Goal: Navigation & Orientation: Find specific page/section

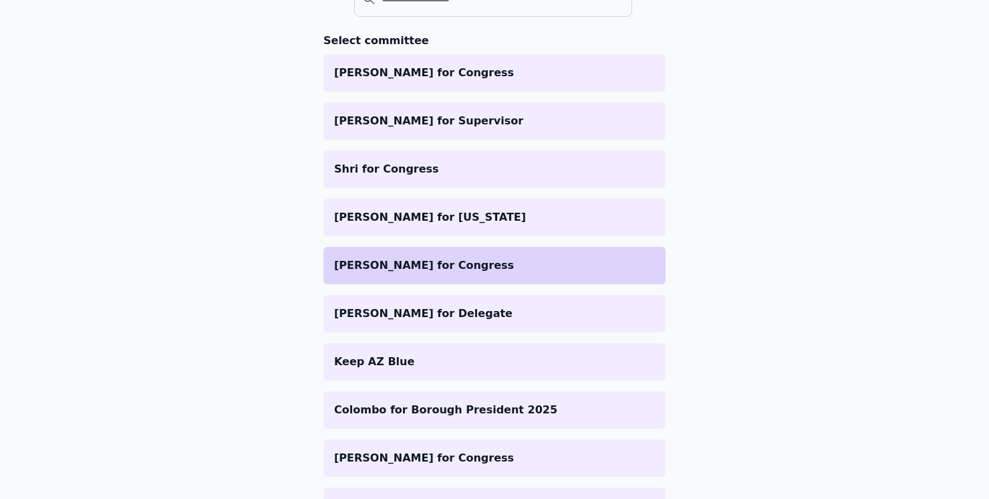
scroll to position [175, 0]
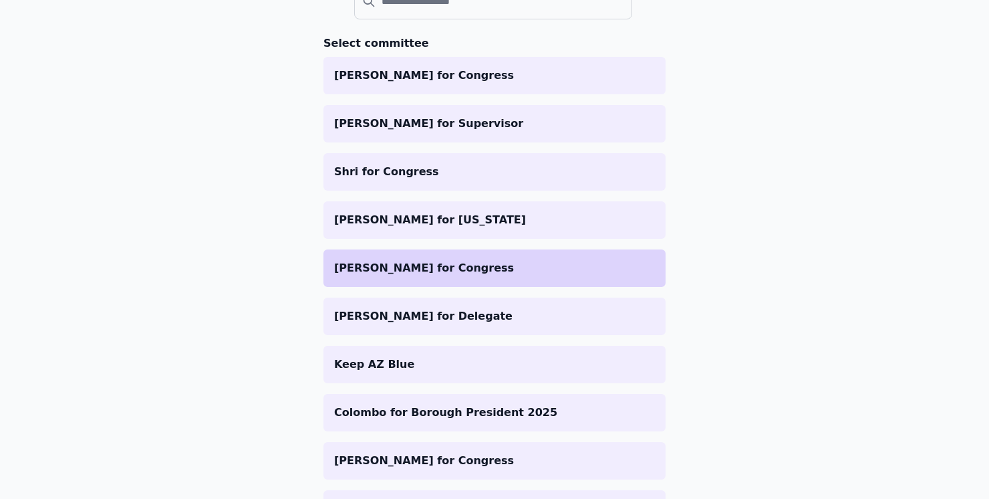
click at [483, 267] on p "[PERSON_NAME] for Congress" at bounding box center [494, 268] width 321 height 16
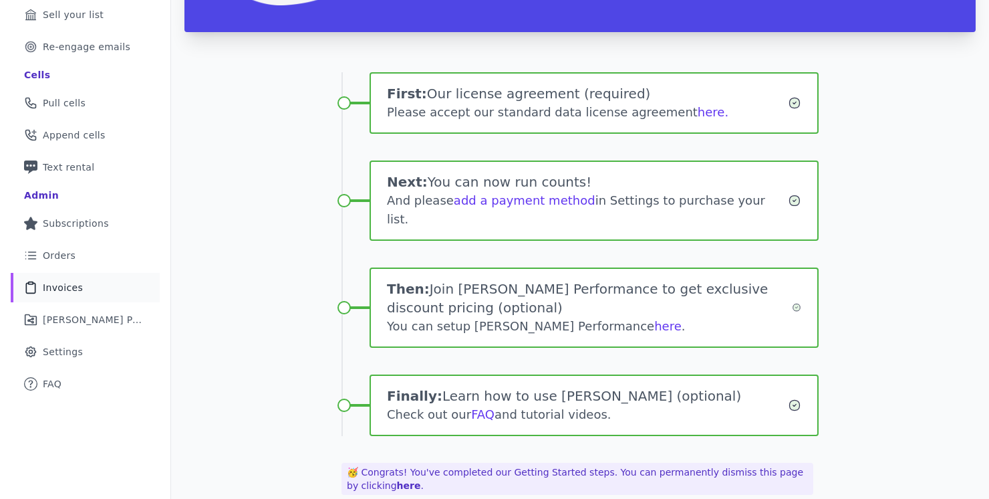
scroll to position [208, 0]
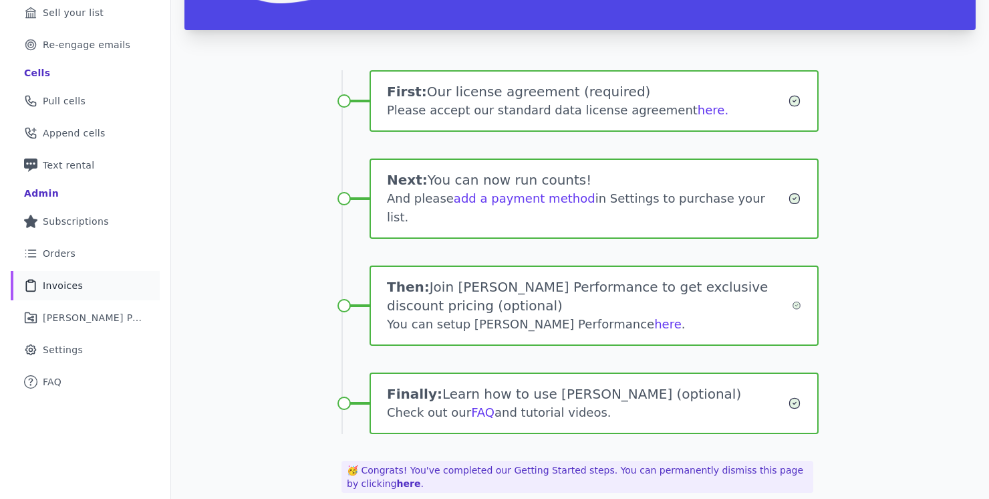
click at [63, 286] on span "Invoices" at bounding box center [63, 285] width 40 height 13
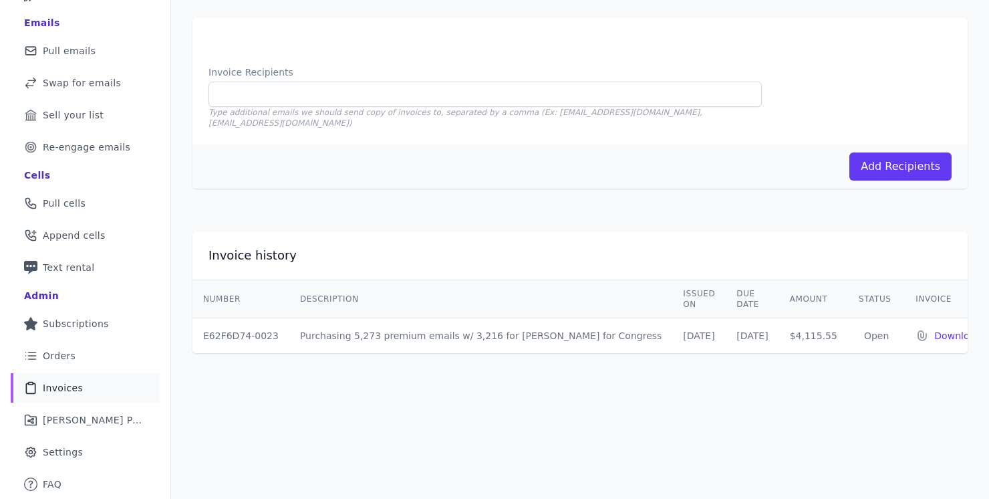
scroll to position [106, 0]
click at [83, 380] on link "Clipboard Icon Outline of a clipboard Invoices" at bounding box center [85, 387] width 149 height 29
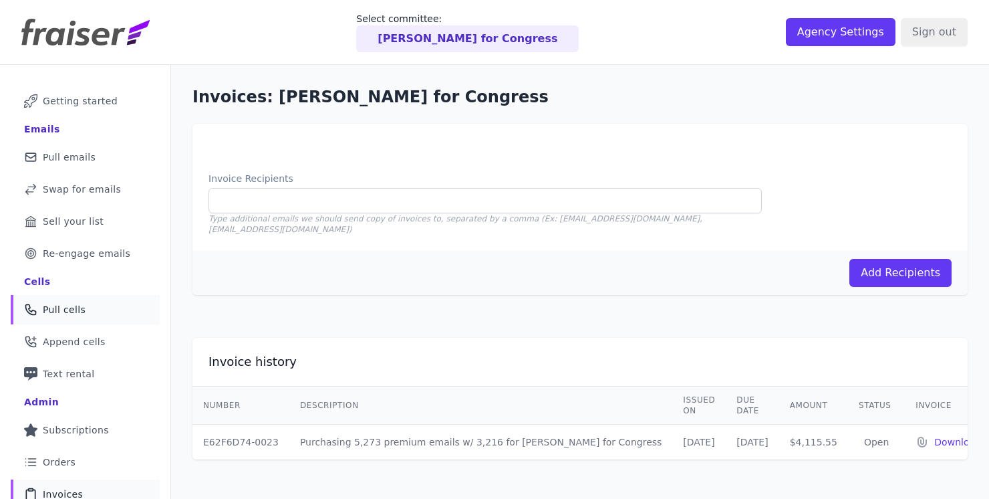
scroll to position [106, 0]
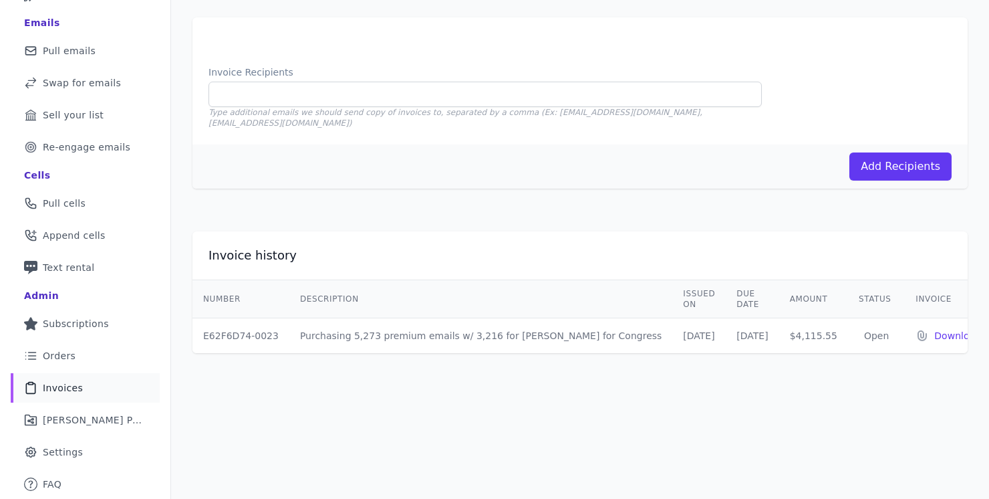
click at [114, 384] on link "Clipboard Icon Outline of a clipboard Invoices" at bounding box center [85, 387] width 149 height 29
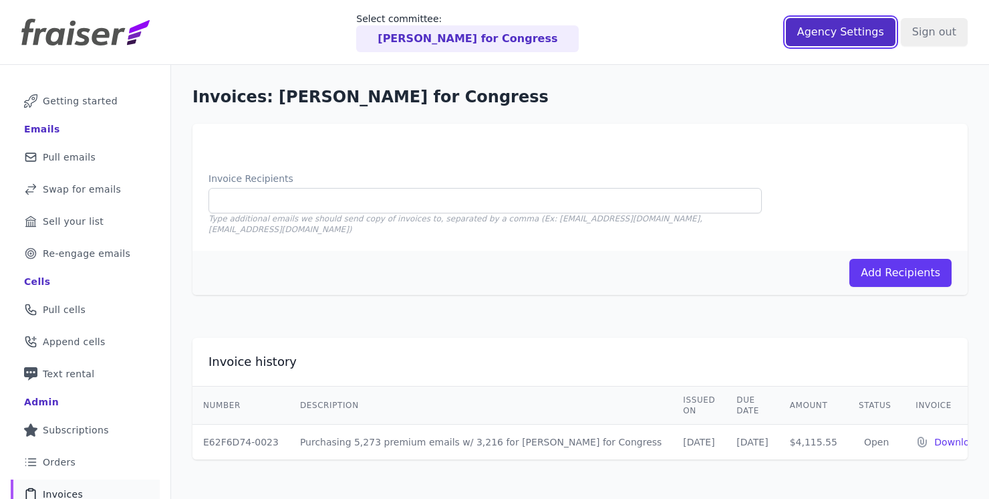
click at [845, 37] on input "Agency Settings" at bounding box center [841, 32] width 110 height 28
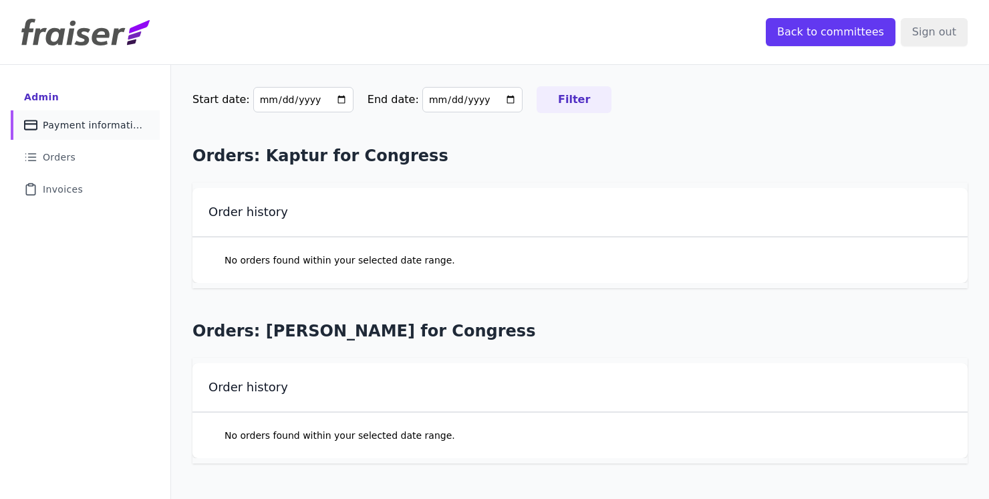
click at [122, 128] on span "Payment information" at bounding box center [93, 124] width 101 height 13
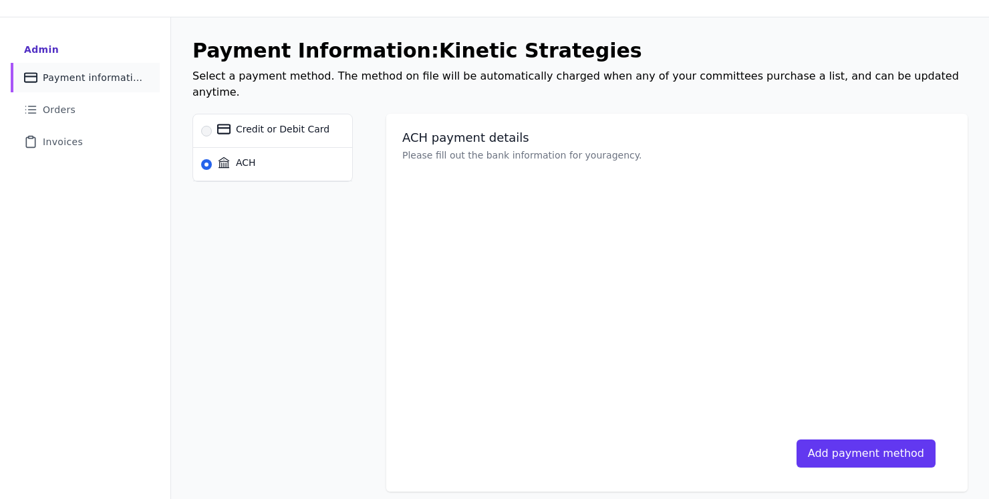
scroll to position [65, 0]
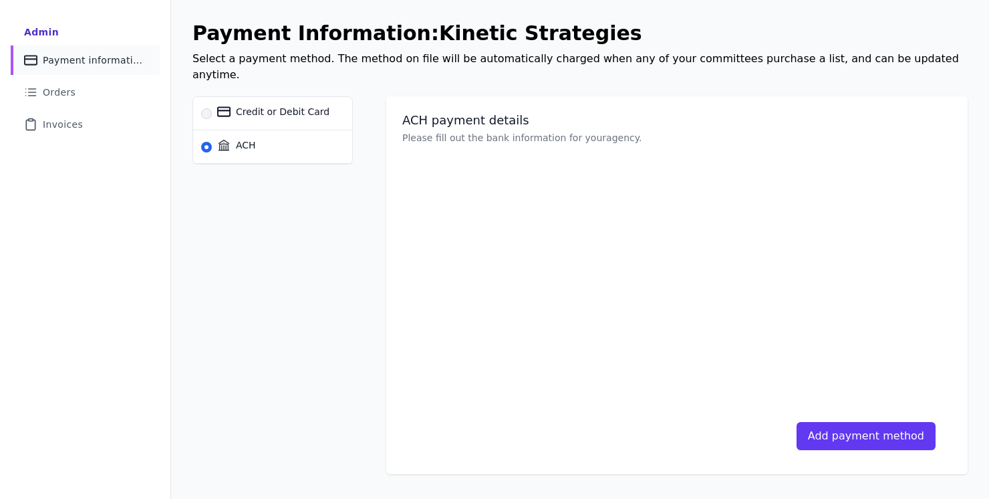
click at [596, 63] on div at bounding box center [494, 249] width 989 height 499
click at [72, 101] on link "List Icon Outline of bulleted list Orders" at bounding box center [85, 92] width 149 height 29
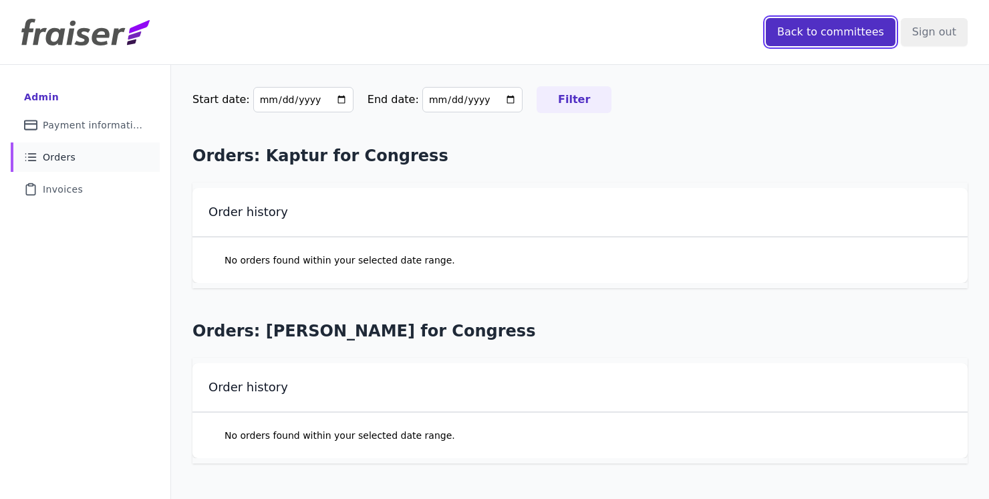
click at [851, 31] on input "Back to committees" at bounding box center [831, 32] width 130 height 28
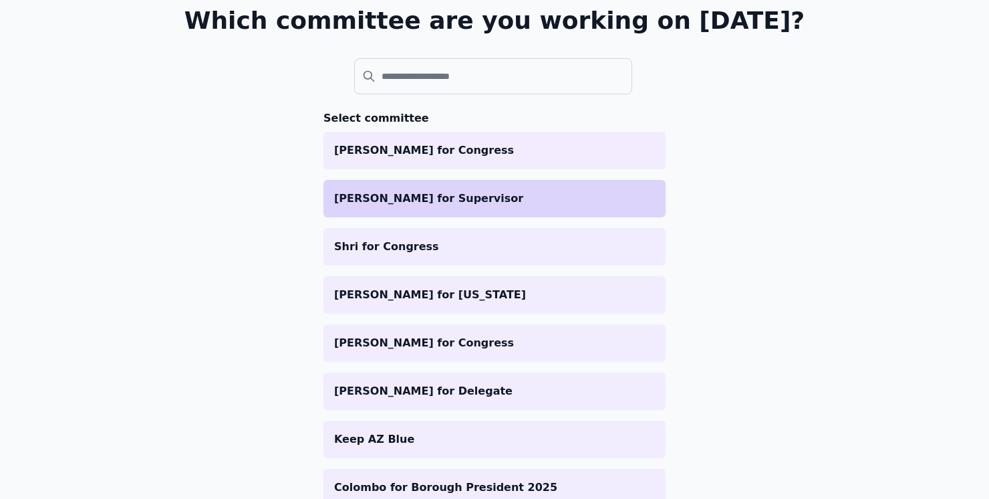
scroll to position [101, 0]
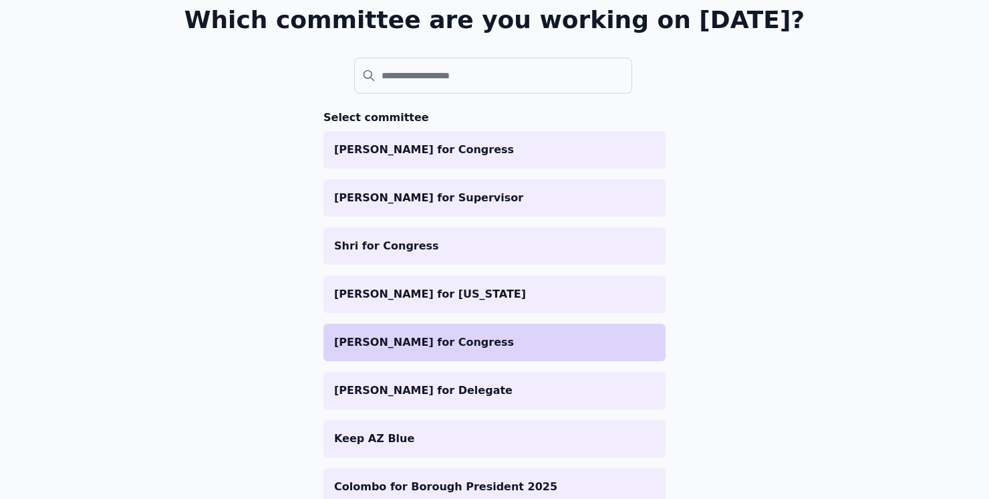
click at [448, 333] on li "[PERSON_NAME] for Congress" at bounding box center [494, 341] width 342 height 37
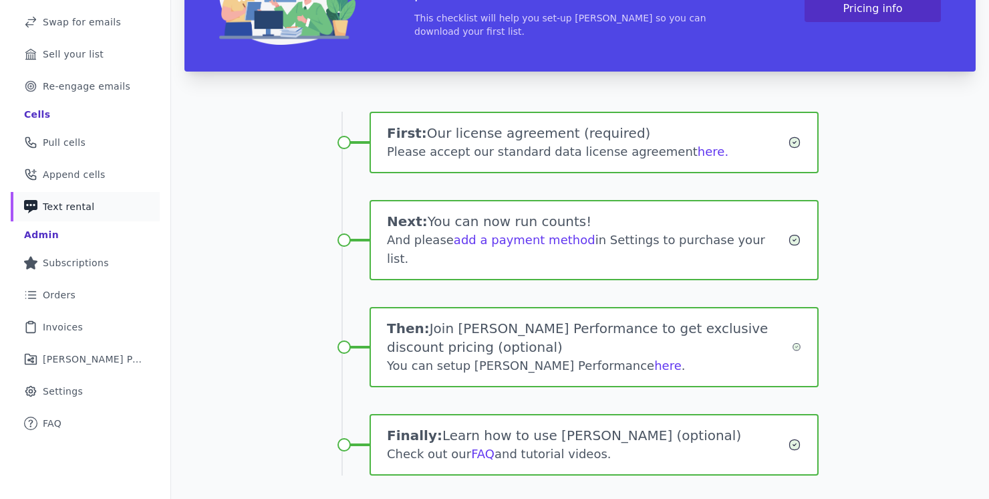
scroll to position [198, 0]
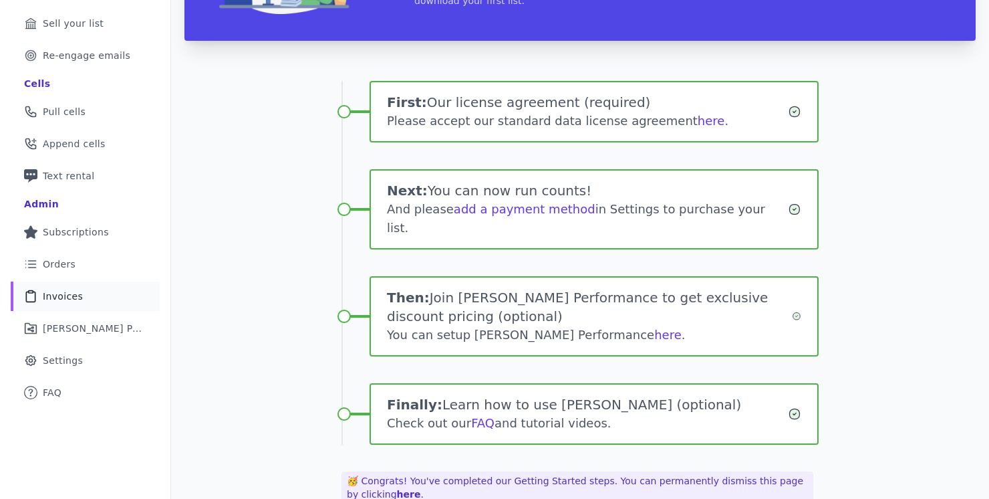
click at [57, 301] on span "Invoices" at bounding box center [63, 295] width 40 height 13
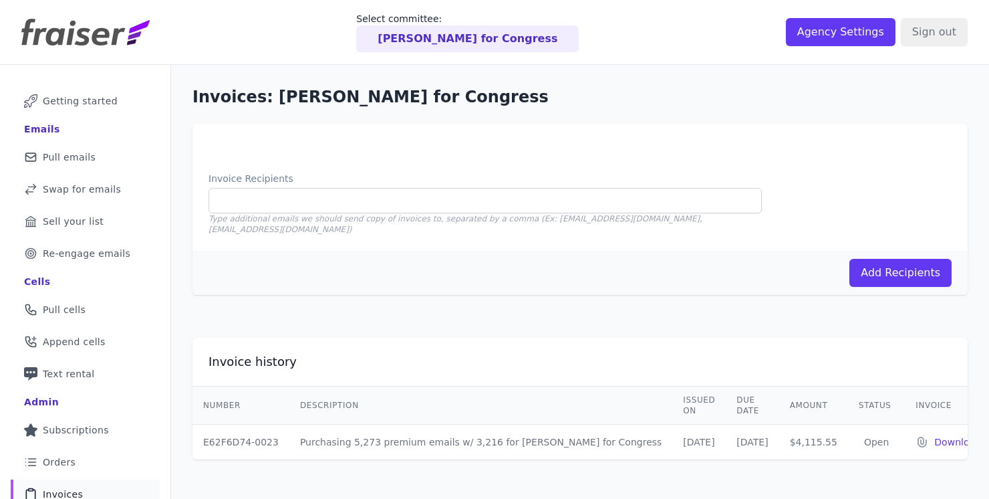
click at [457, 39] on p "[PERSON_NAME] for Congress" at bounding box center [468, 39] width 180 height 16
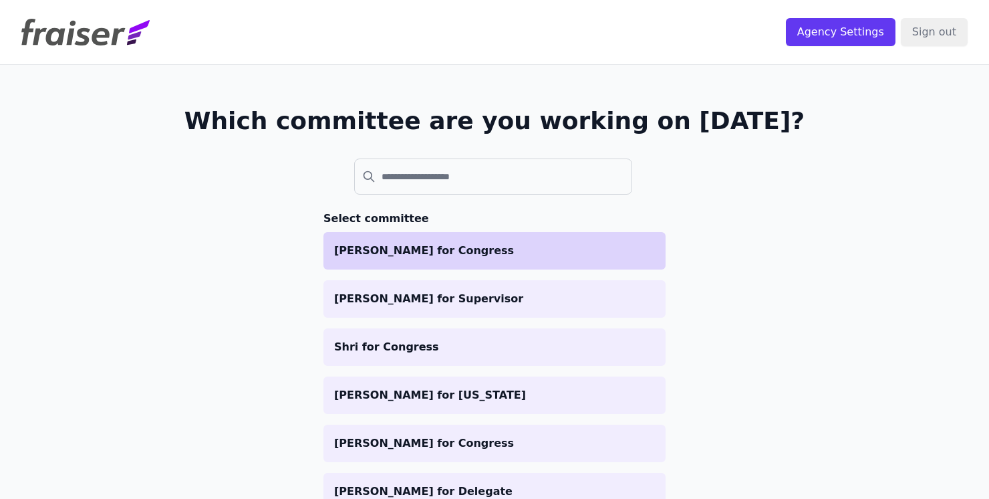
click at [414, 257] on p "Caitlin Rourk for Congress" at bounding box center [494, 251] width 321 height 16
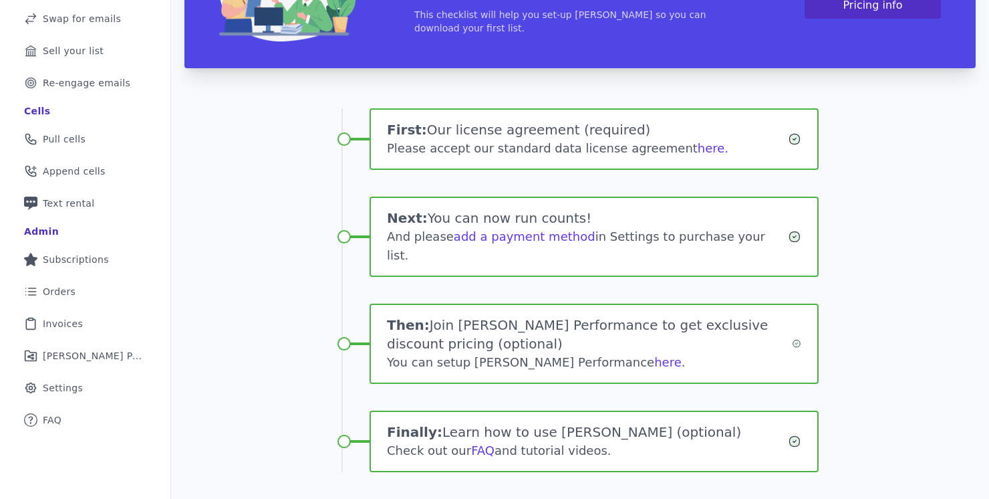
scroll to position [210, 0]
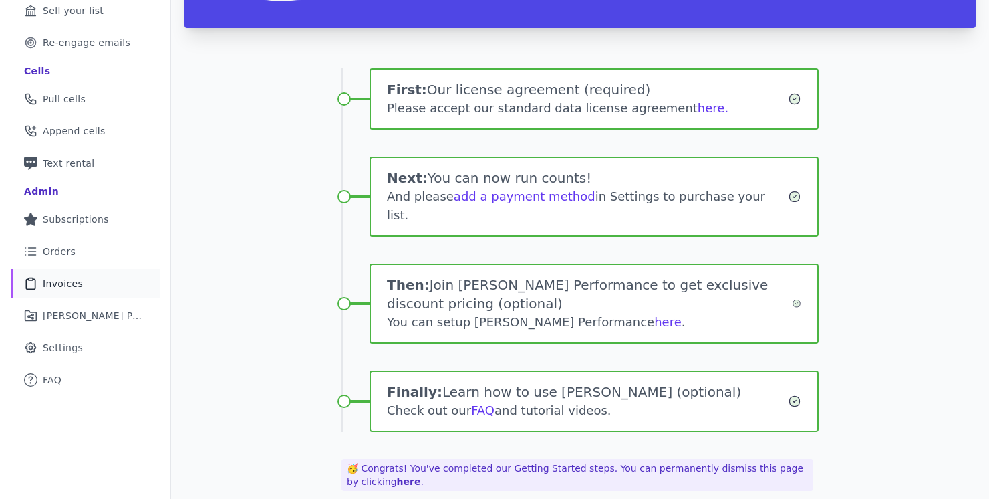
click at [43, 275] on link "Clipboard Icon Outline of a clipboard Invoices" at bounding box center [85, 283] width 149 height 29
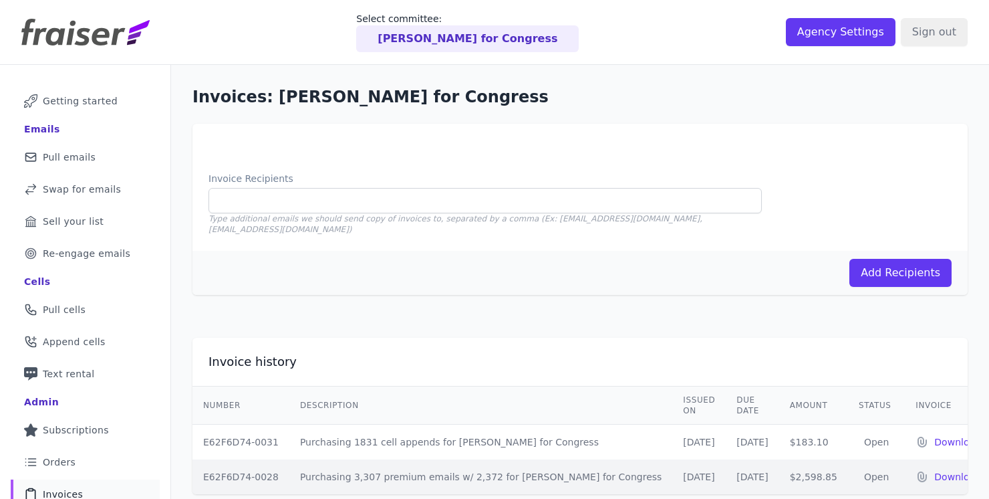
scroll to position [106, 0]
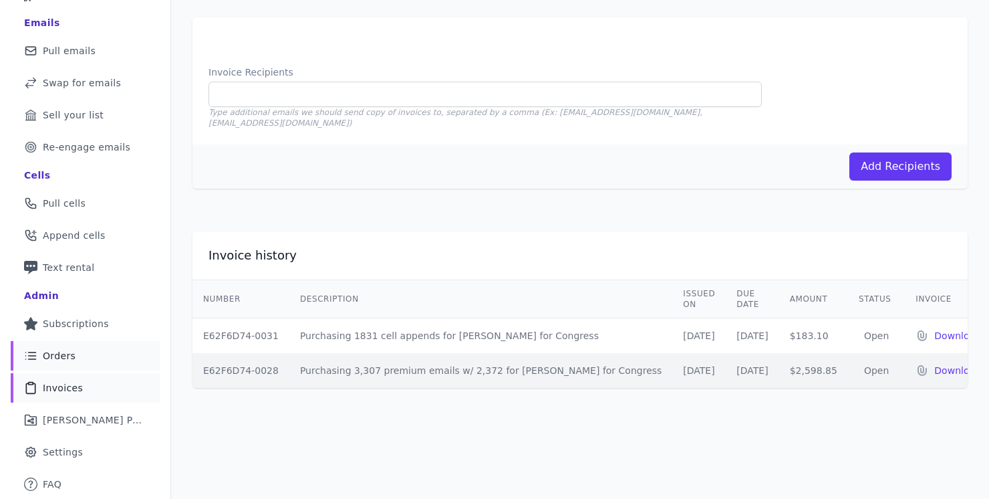
click at [63, 362] on link "List Icon Outline of bulleted list Orders" at bounding box center [85, 355] width 149 height 29
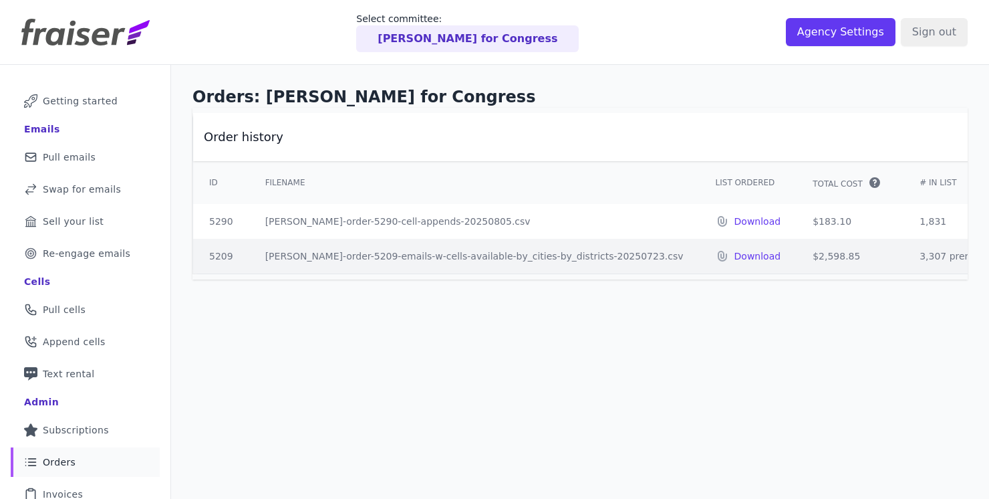
click at [474, 32] on p "[PERSON_NAME] for Congress" at bounding box center [468, 39] width 180 height 16
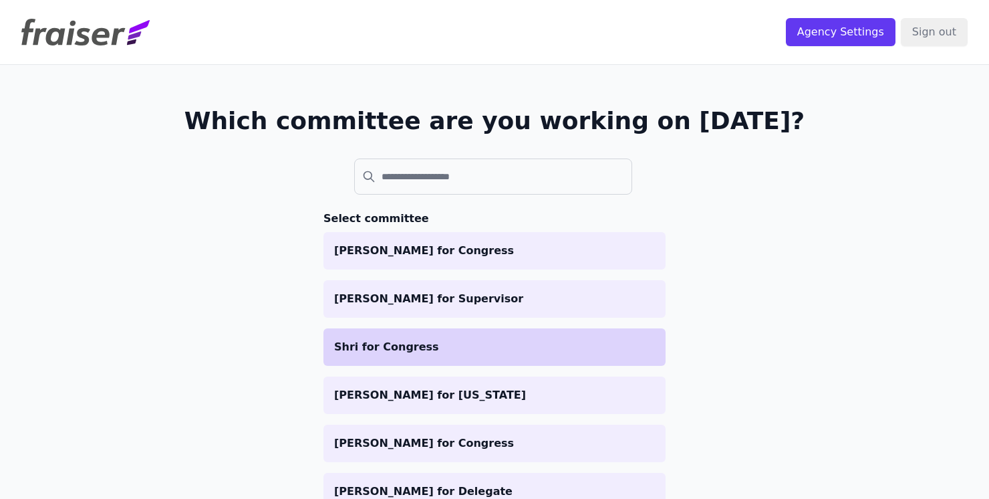
click at [426, 343] on p "Shri for Congress" at bounding box center [494, 347] width 321 height 16
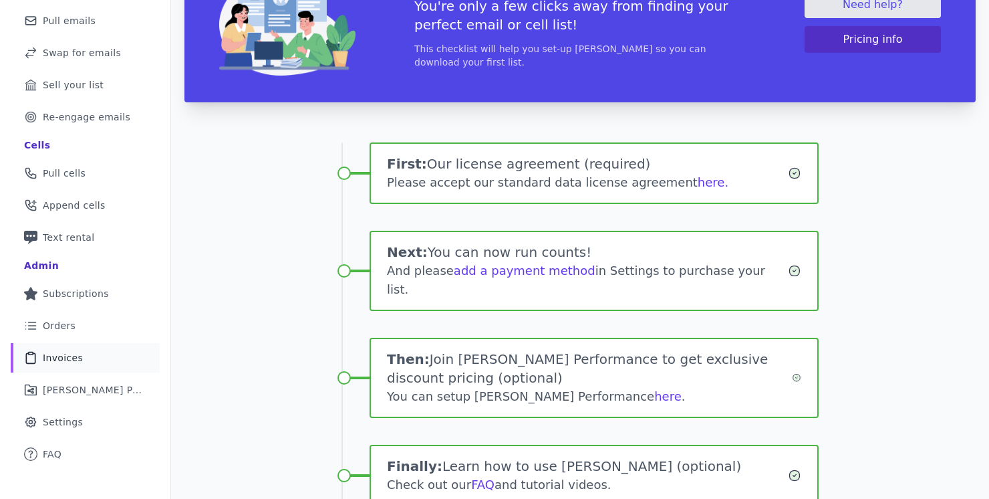
scroll to position [135, 0]
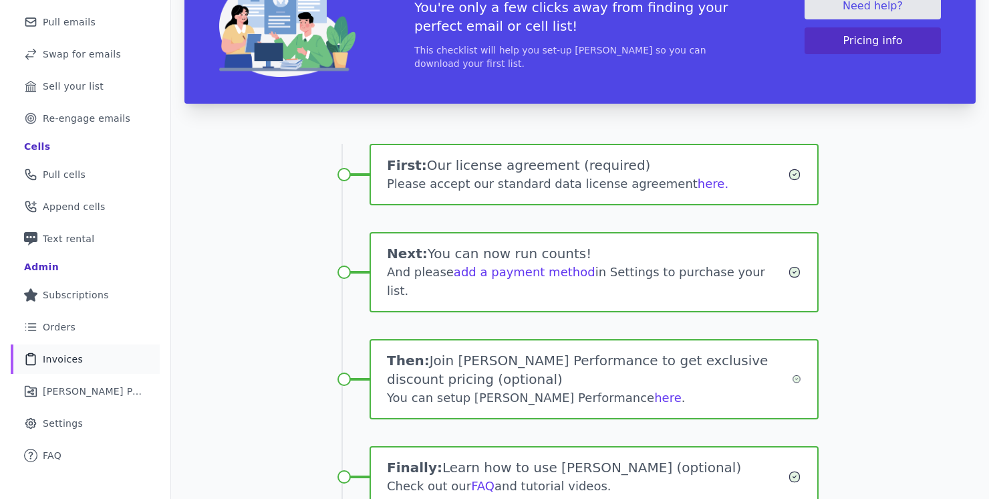
click at [76, 351] on link "Clipboard Icon Outline of a clipboard Invoices" at bounding box center [85, 358] width 149 height 29
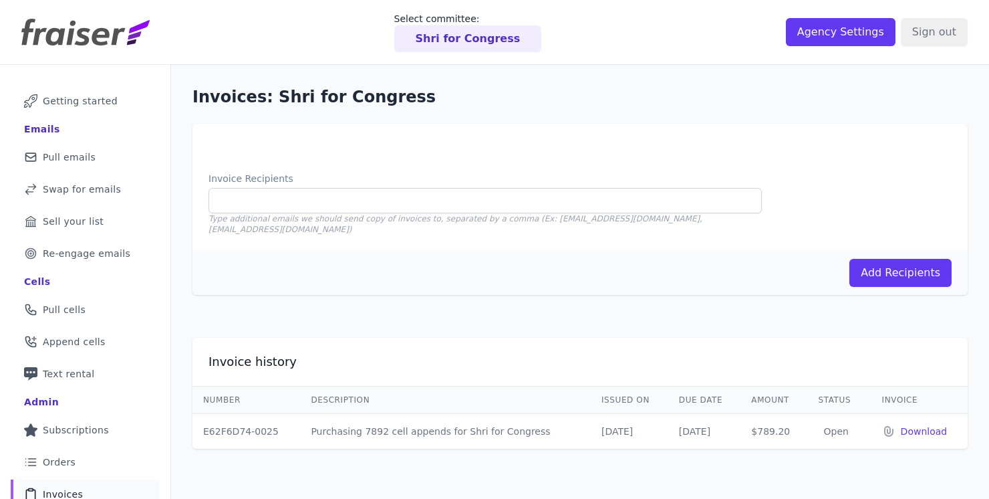
click at [498, 41] on p "Shri for Congress" at bounding box center [468, 39] width 105 height 16
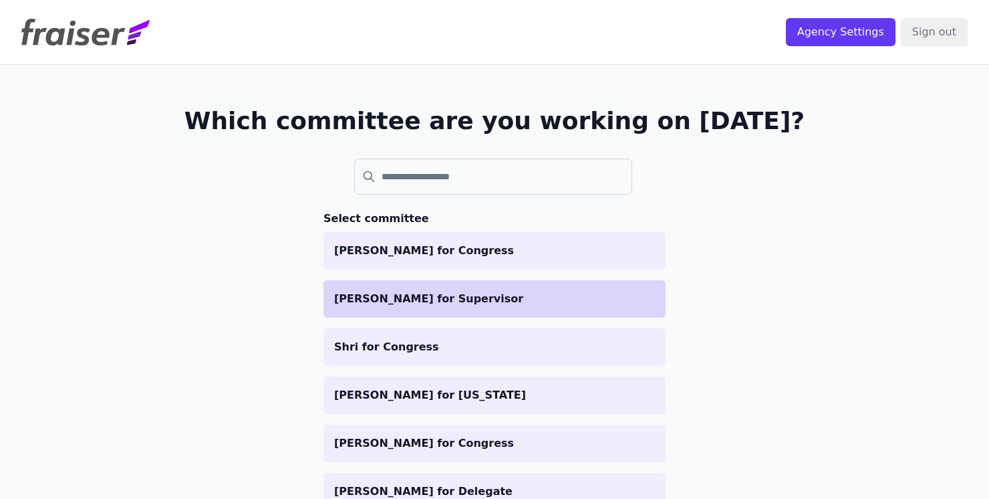
click at [403, 302] on p "[PERSON_NAME] for Supervisor" at bounding box center [494, 299] width 321 height 16
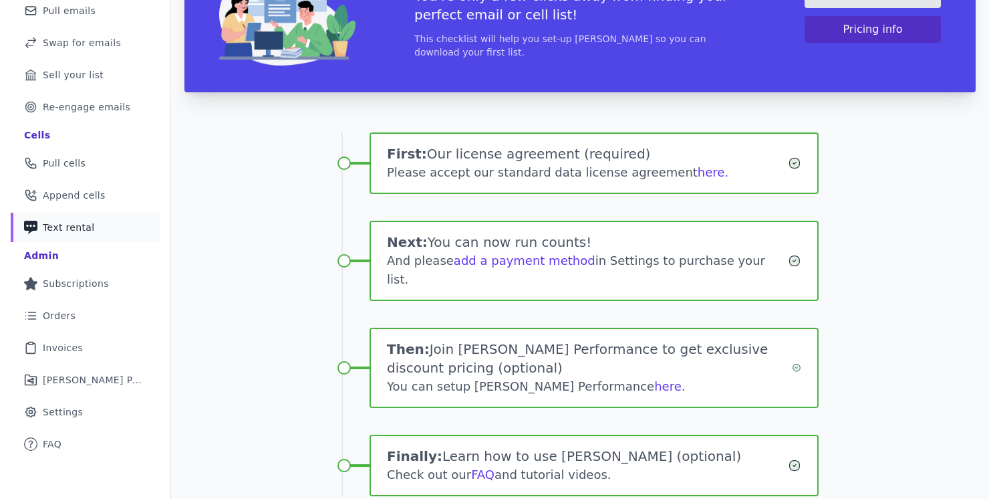
scroll to position [174, 0]
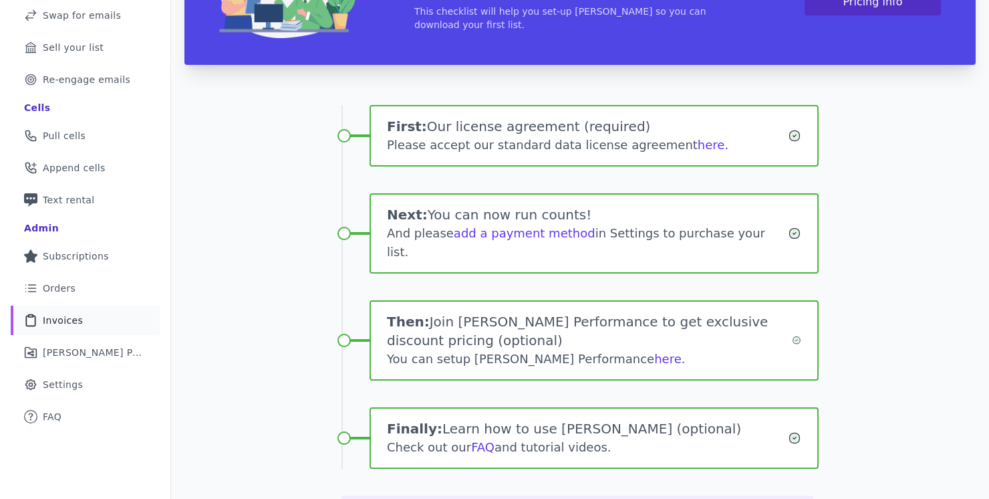
click at [54, 317] on span "Invoices" at bounding box center [63, 319] width 40 height 13
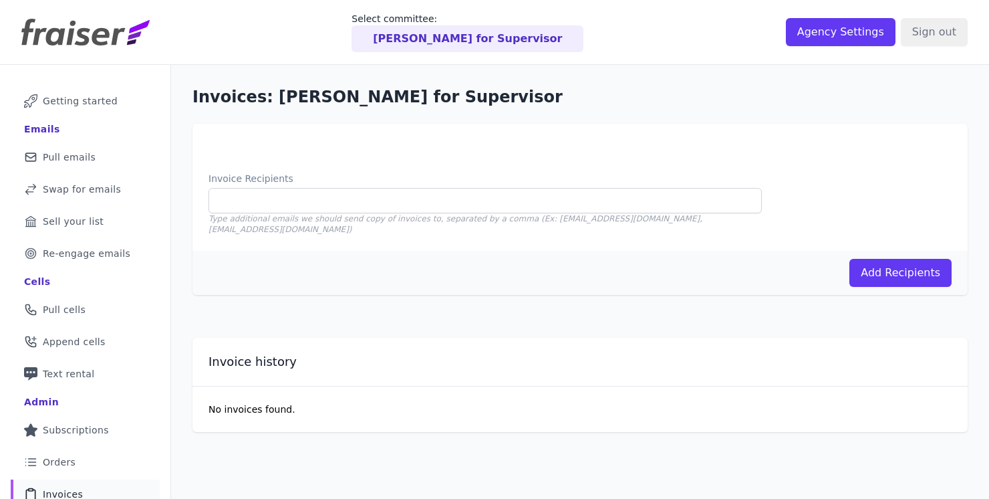
click at [504, 49] on div "[PERSON_NAME] for Supervisor" at bounding box center [467, 38] width 232 height 27
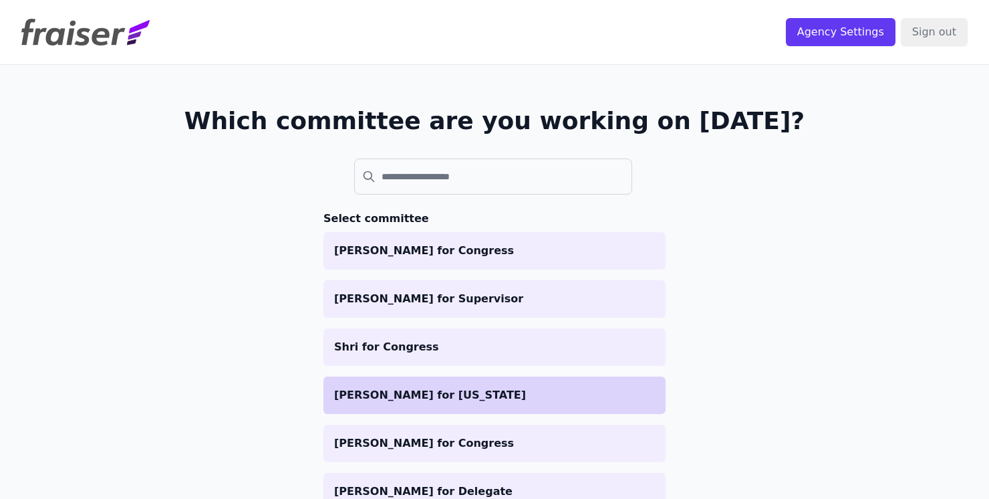
click at [436, 402] on p "Jasmine Clark for Georgia" at bounding box center [494, 395] width 321 height 16
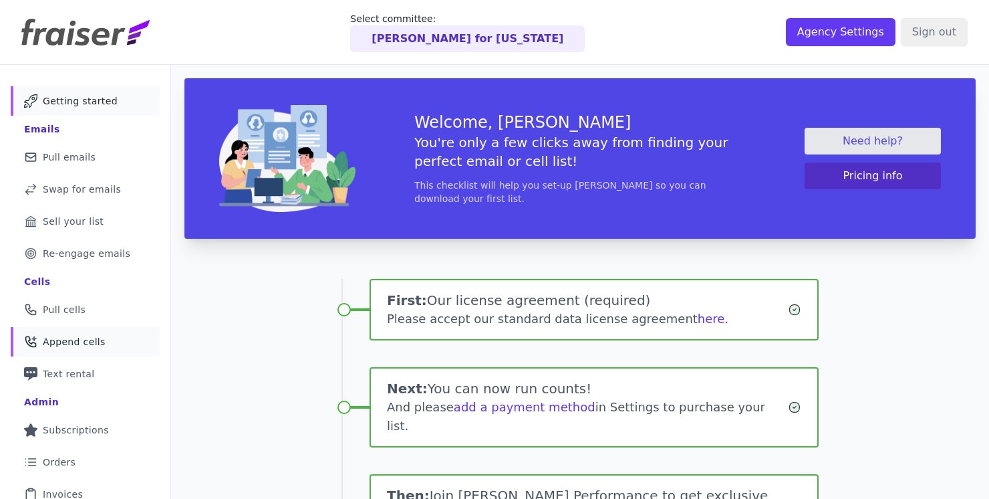
scroll to position [172, 0]
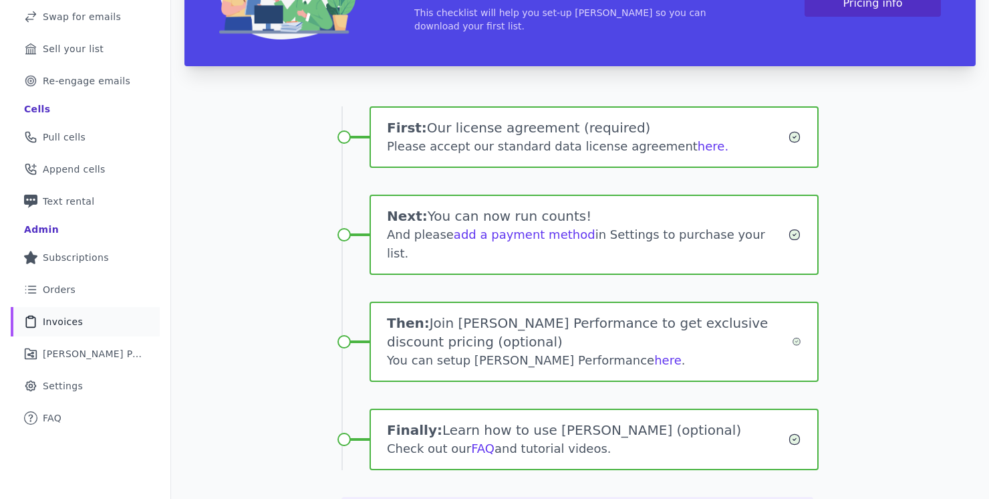
click at [63, 325] on span "Invoices" at bounding box center [63, 321] width 40 height 13
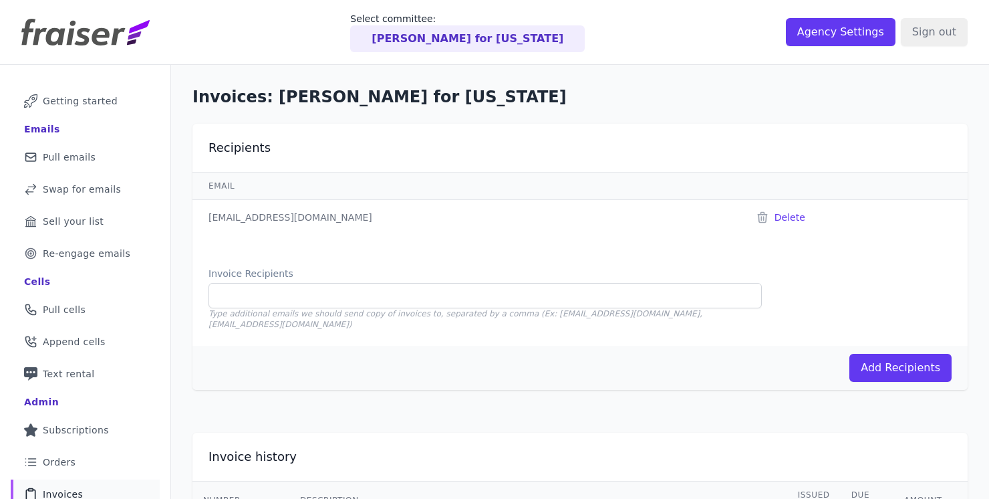
click at [462, 44] on p "[PERSON_NAME] for [US_STATE]" at bounding box center [468, 39] width 192 height 16
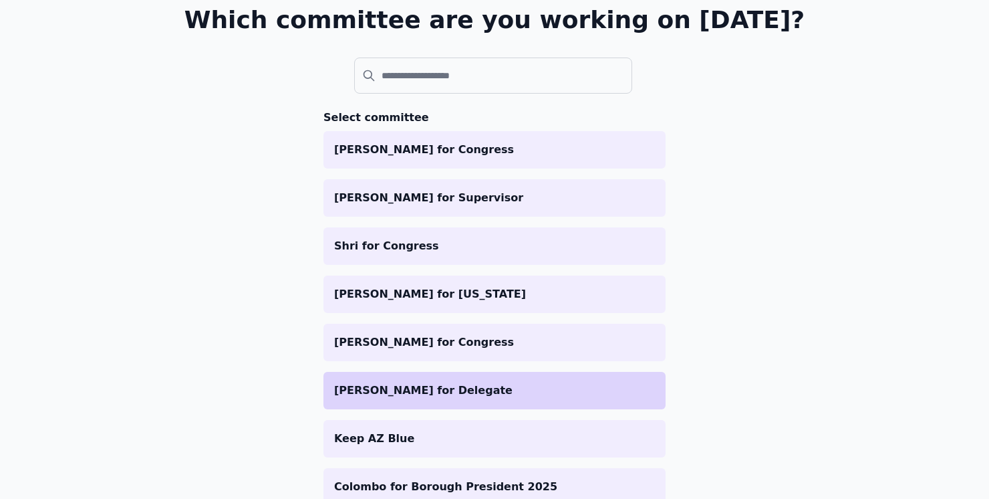
scroll to position [105, 0]
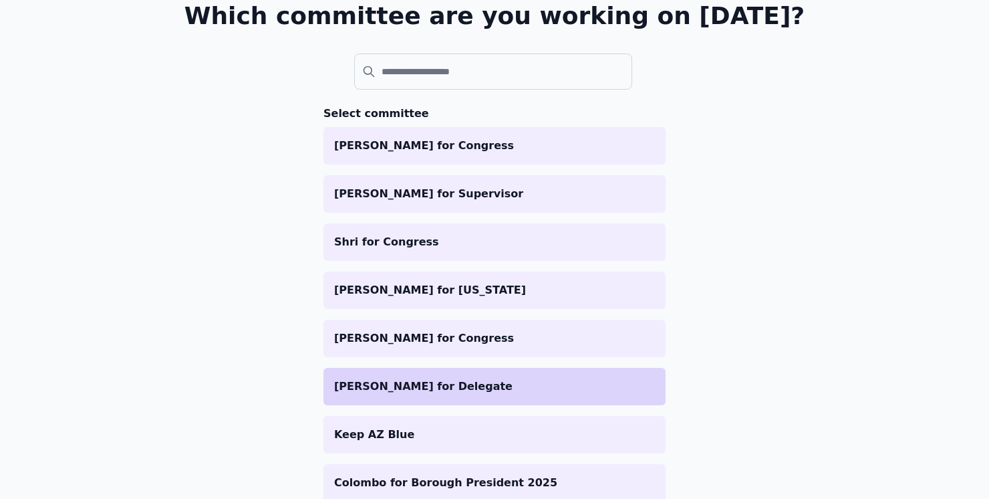
click at [381, 377] on li "[PERSON_NAME] for Delegate" at bounding box center [494, 386] width 342 height 37
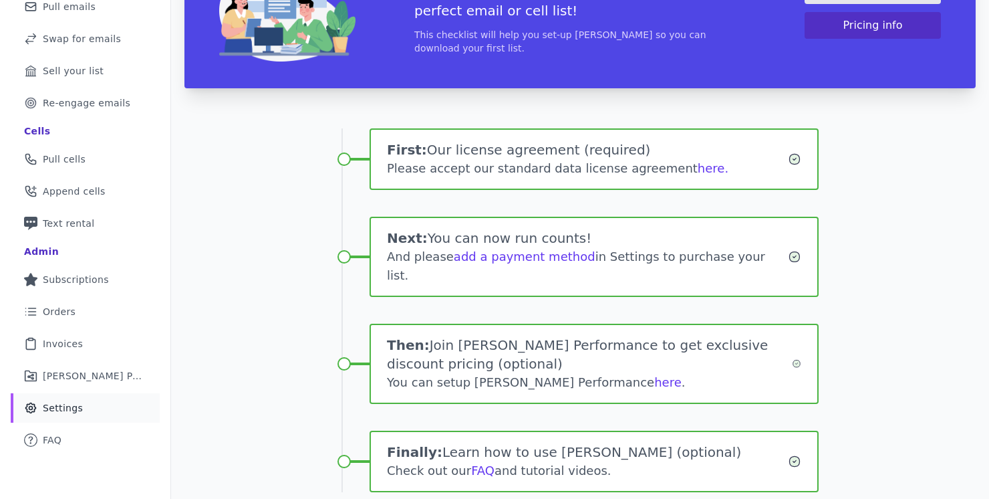
scroll to position [210, 0]
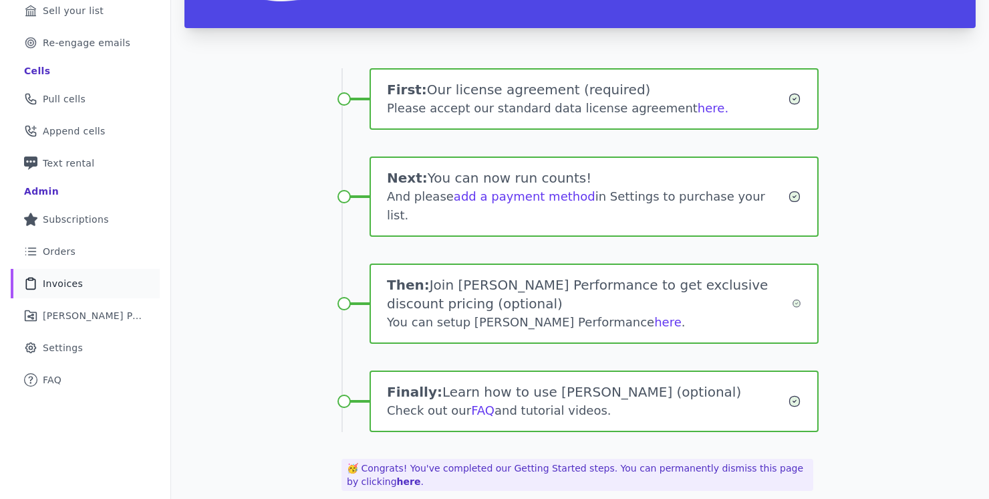
click at [58, 274] on link "Clipboard Icon Outline of a clipboard Invoices" at bounding box center [85, 283] width 149 height 29
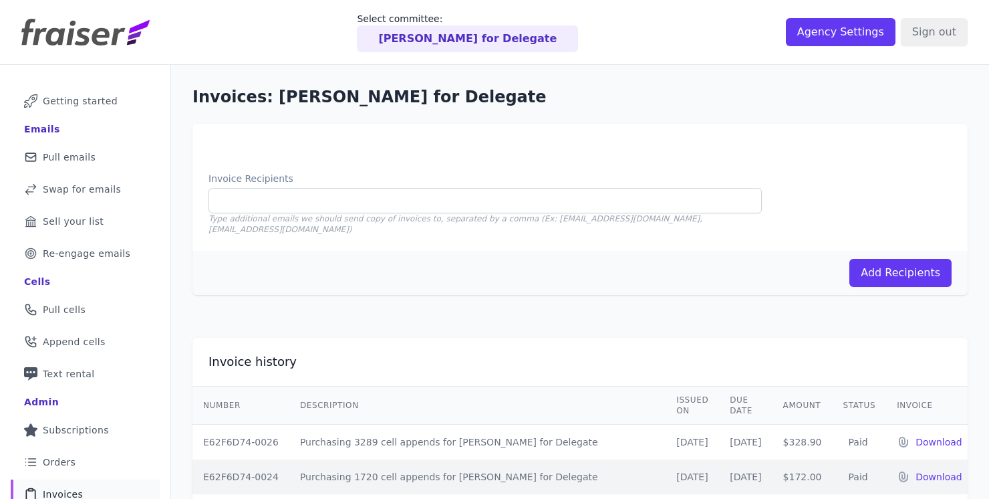
click at [420, 43] on p "[PERSON_NAME] for Delegate" at bounding box center [467, 39] width 178 height 16
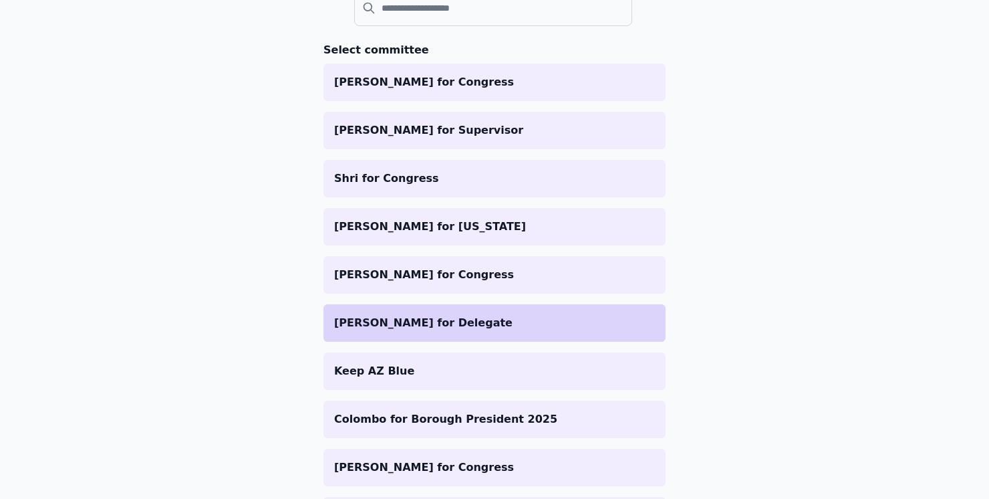
scroll to position [169, 0]
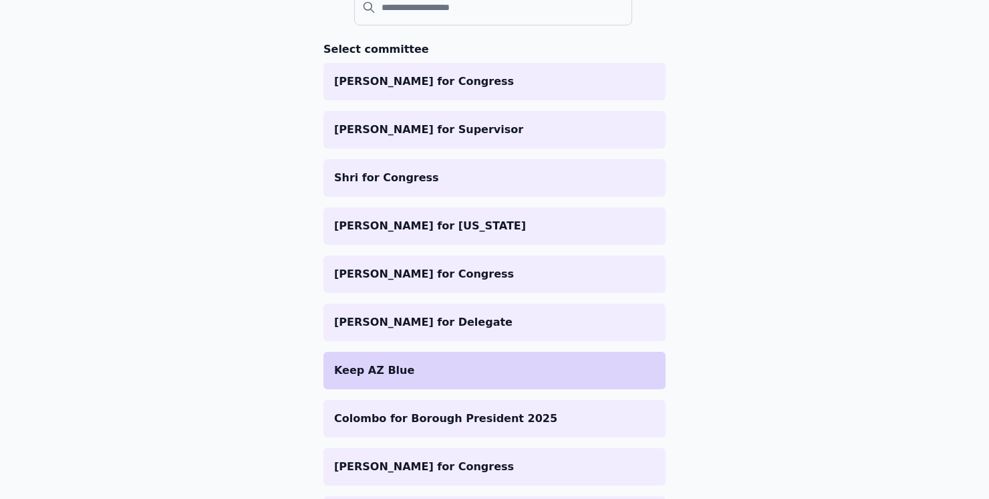
click at [459, 360] on li "Keep AZ Blue" at bounding box center [494, 369] width 342 height 37
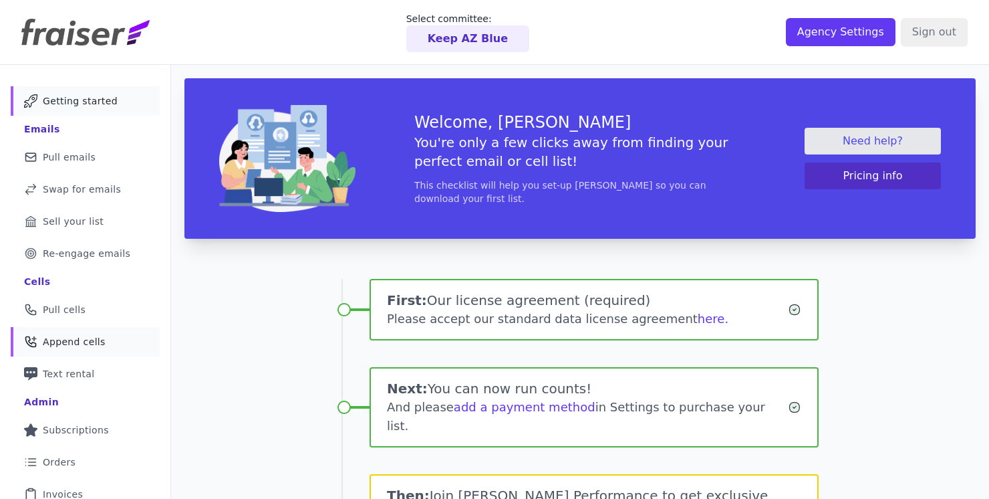
scroll to position [178, 0]
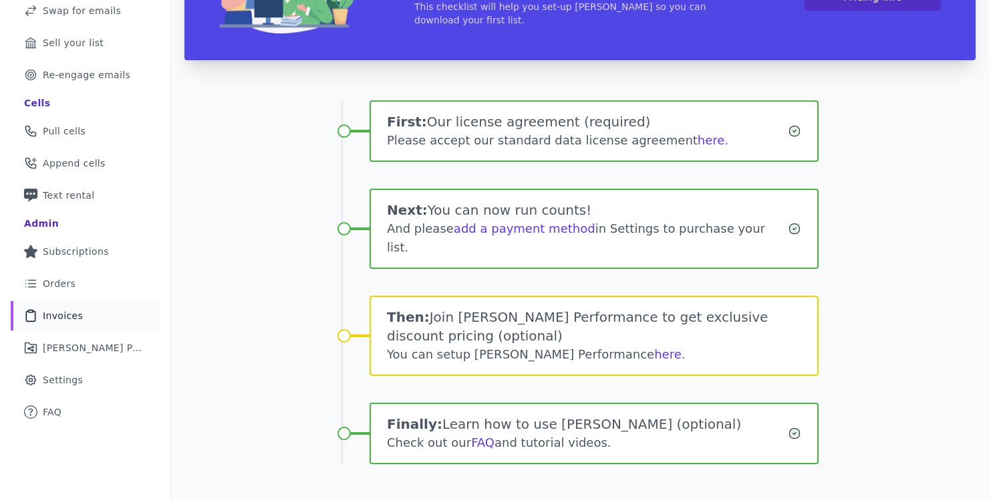
click at [60, 321] on span "Invoices" at bounding box center [63, 315] width 40 height 13
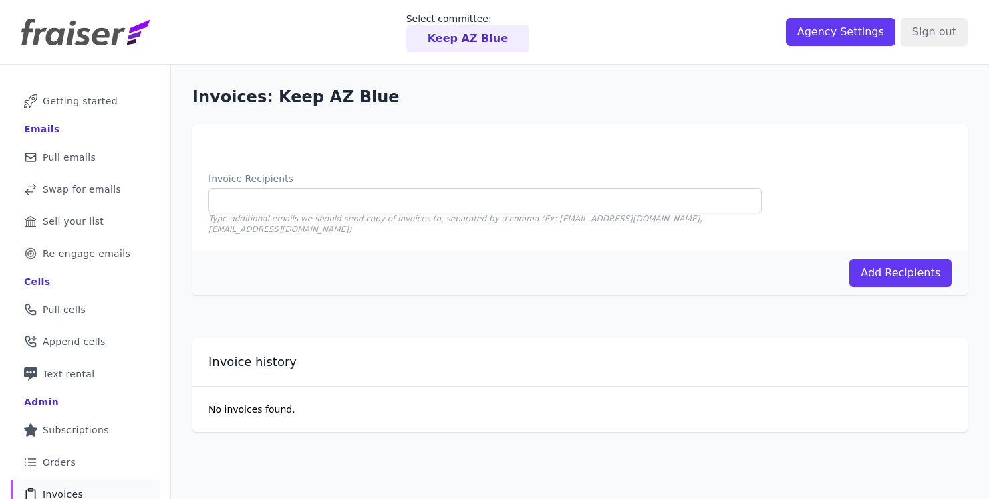
click at [487, 39] on p "Keep AZ Blue" at bounding box center [468, 39] width 80 height 16
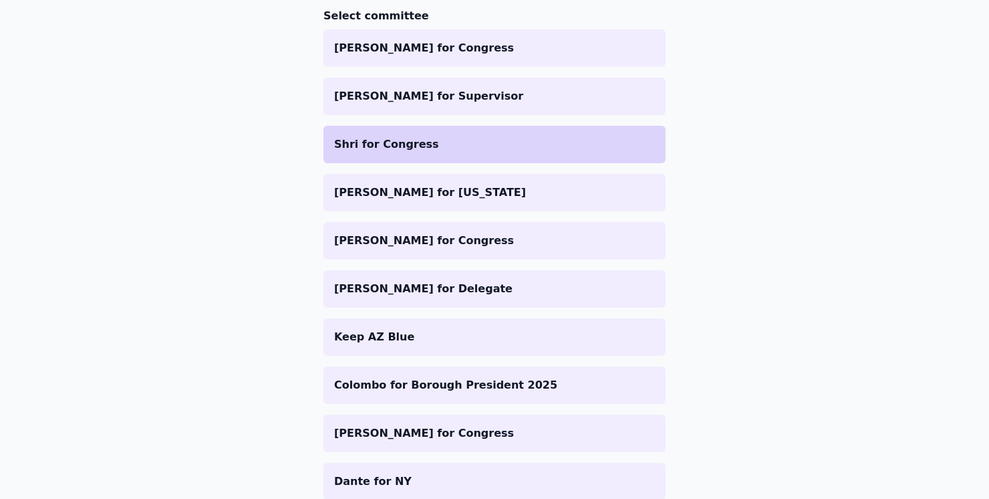
scroll to position [203, 0]
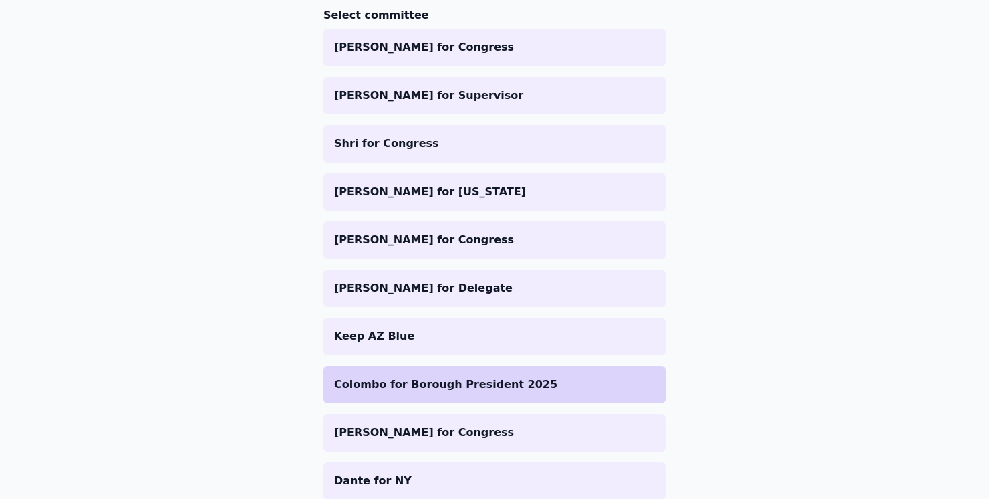
click at [460, 383] on p "Colombo for Borough President 2025" at bounding box center [494, 384] width 321 height 16
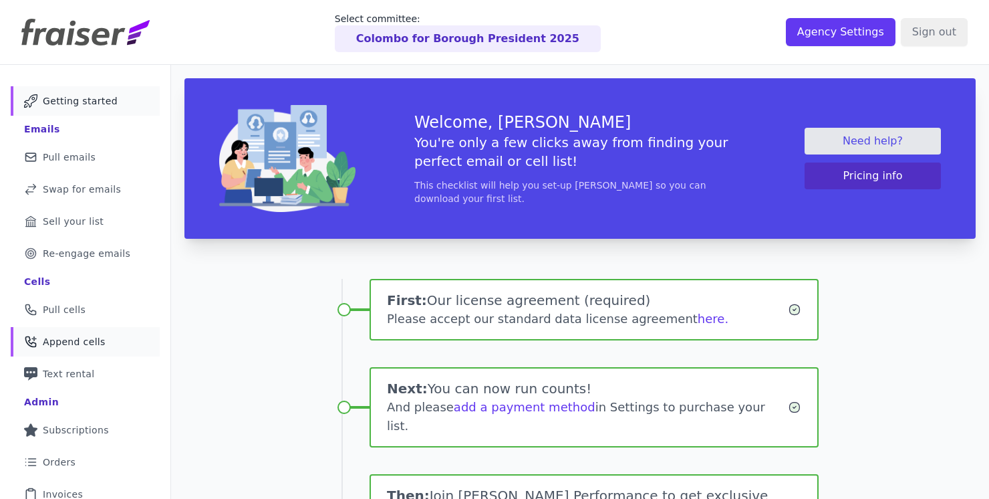
scroll to position [210, 0]
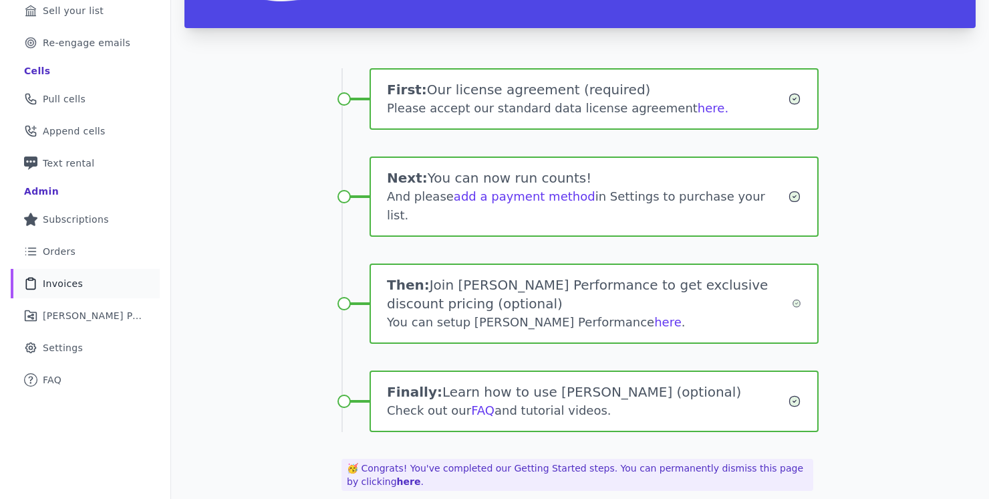
click at [51, 285] on span "Invoices" at bounding box center [63, 283] width 40 height 13
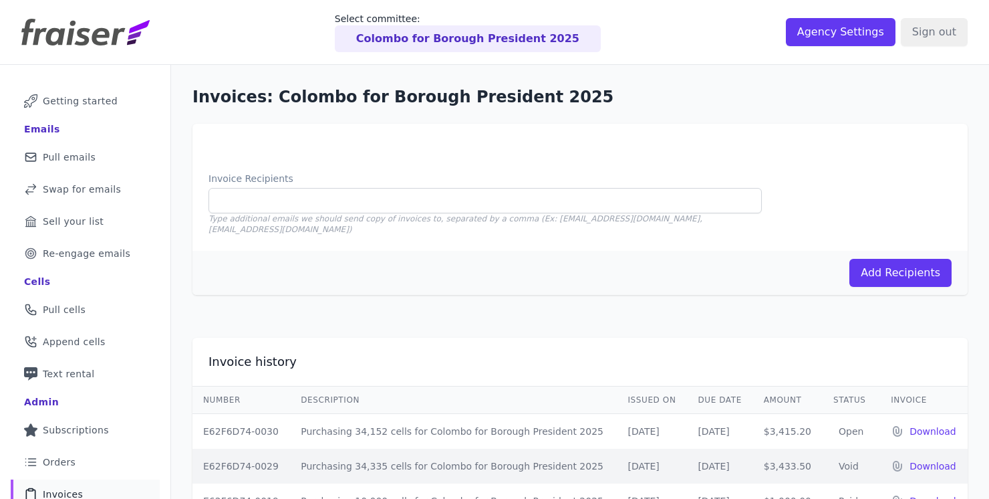
click at [487, 41] on p "Colombo for Borough President 2025" at bounding box center [467, 39] width 223 height 16
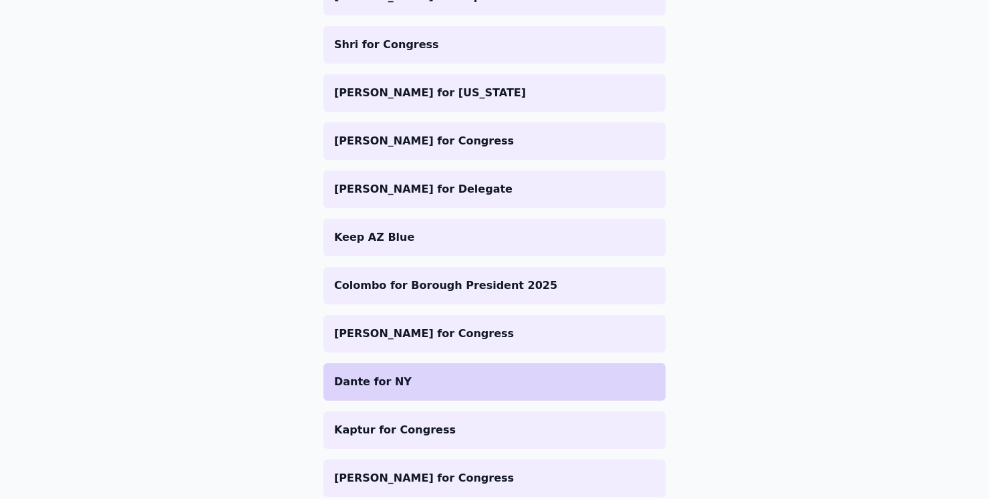
scroll to position [311, 0]
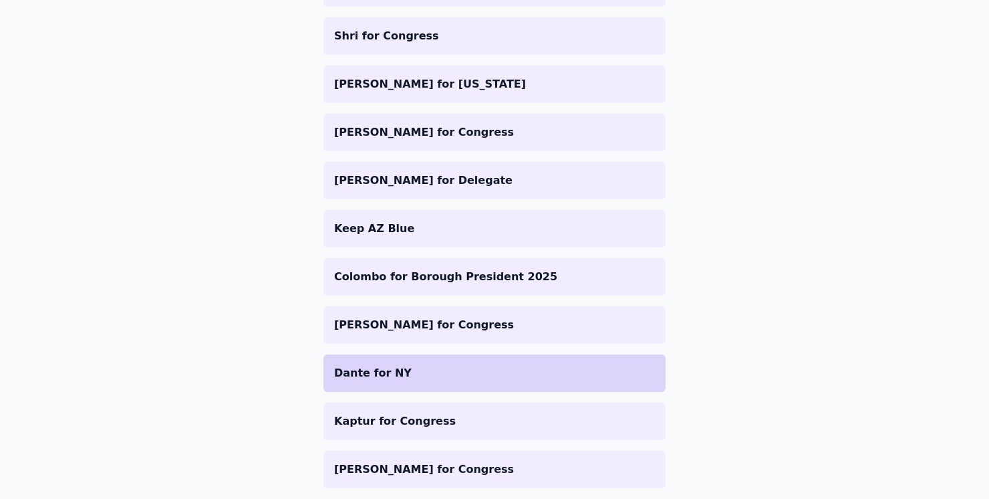
click at [432, 378] on p "Dante for NY" at bounding box center [494, 373] width 321 height 16
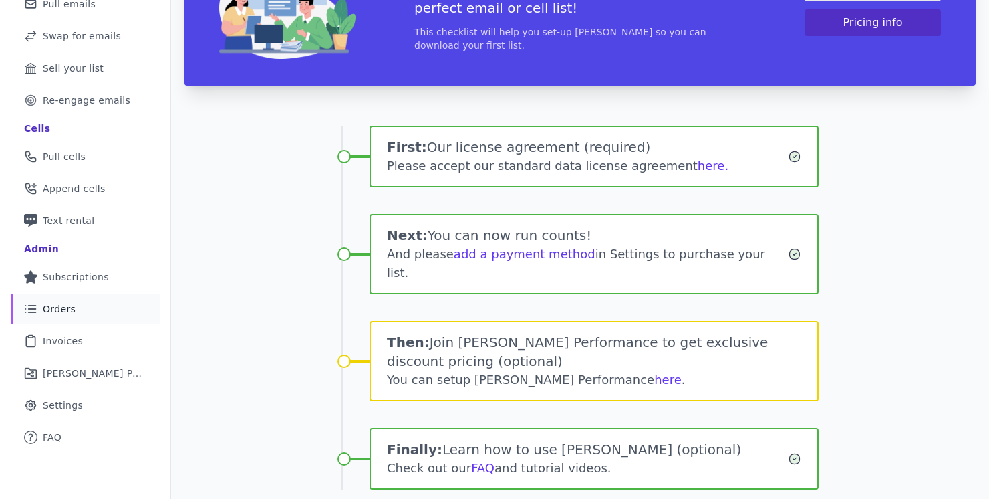
scroll to position [178, 0]
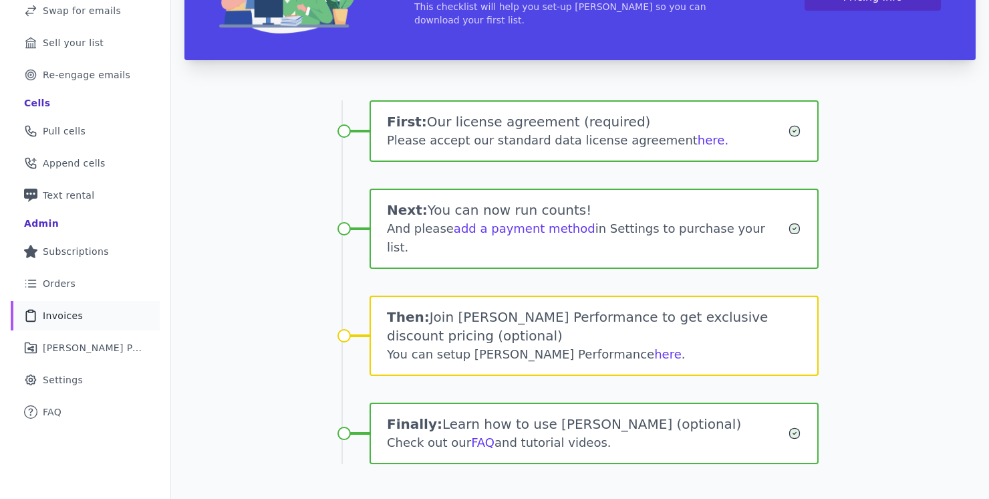
click at [77, 309] on span "Invoices" at bounding box center [63, 315] width 40 height 13
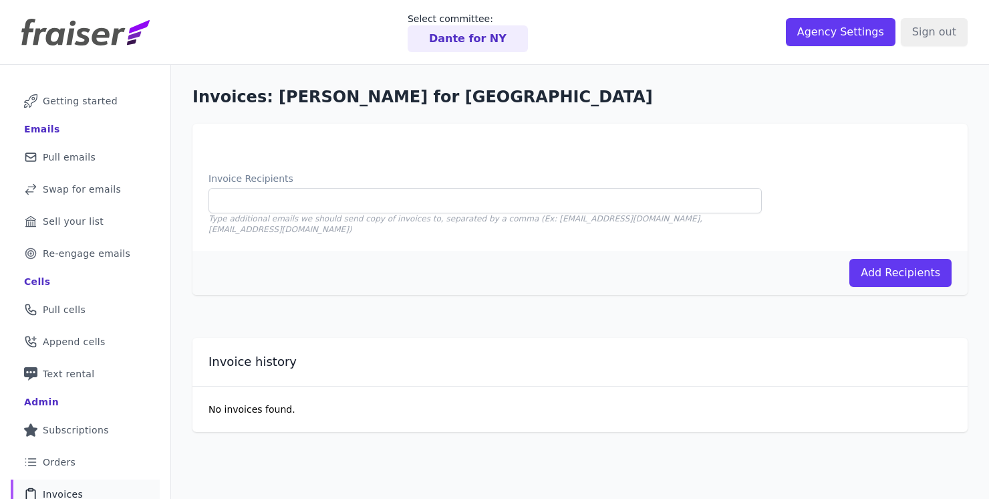
click at [443, 41] on p "Dante for NY" at bounding box center [468, 39] width 78 height 16
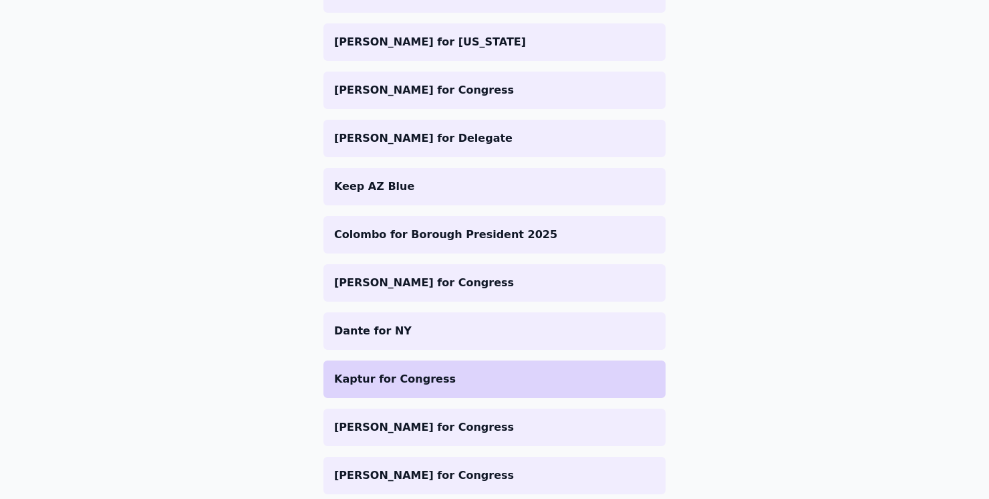
scroll to position [428, 0]
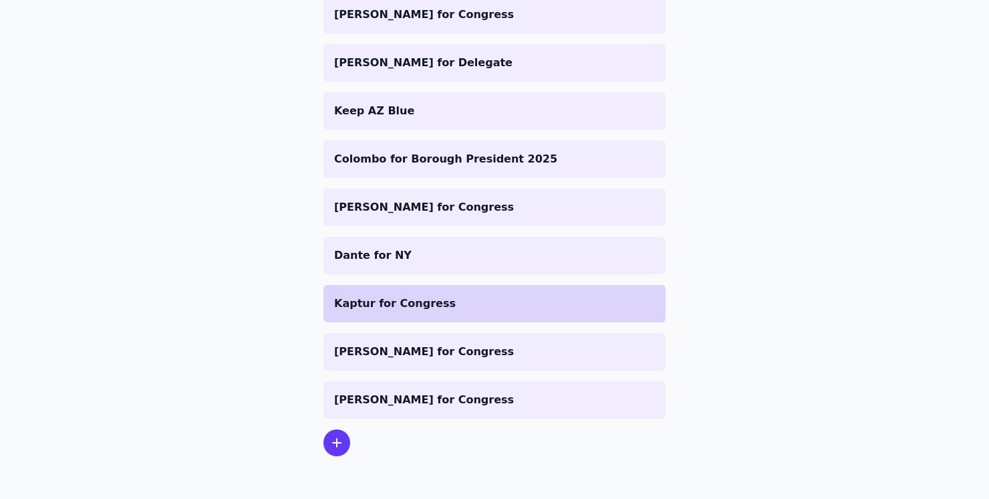
click at [426, 301] on p "Kaptur for Congress" at bounding box center [494, 303] width 321 height 16
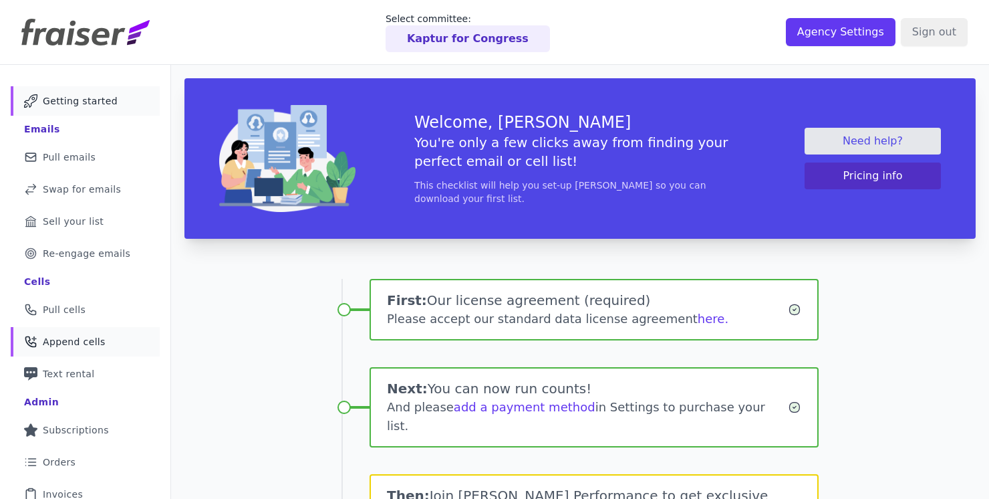
scroll to position [178, 0]
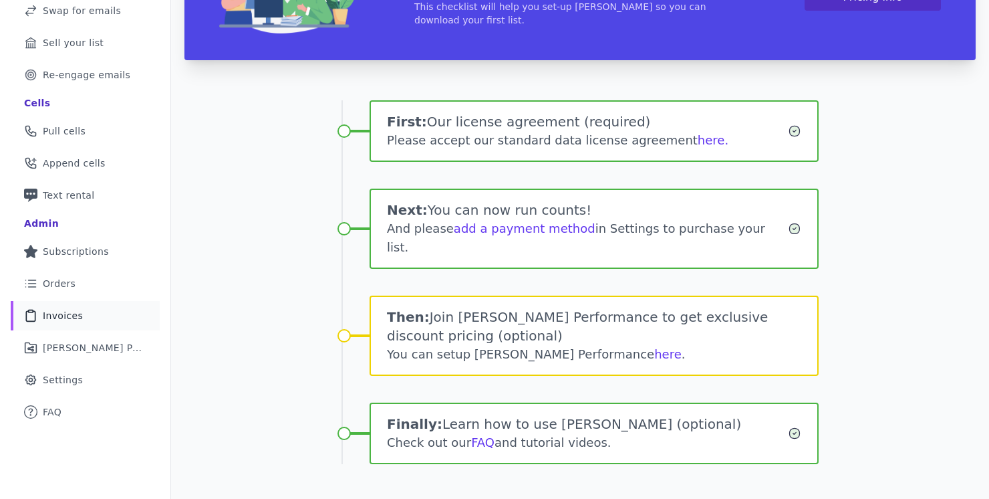
click at [56, 321] on span "Invoices" at bounding box center [63, 315] width 40 height 13
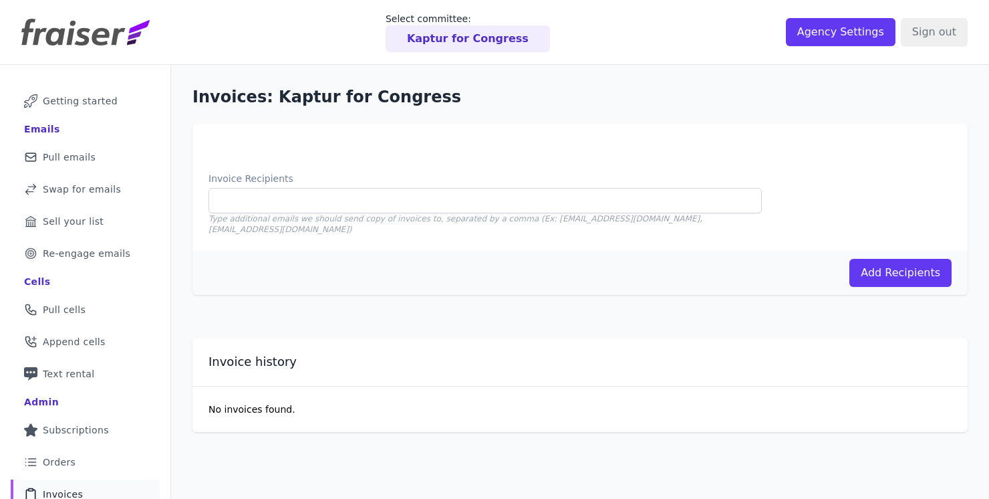
click at [476, 28] on div "Kaptur for Congress" at bounding box center [468, 38] width 164 height 27
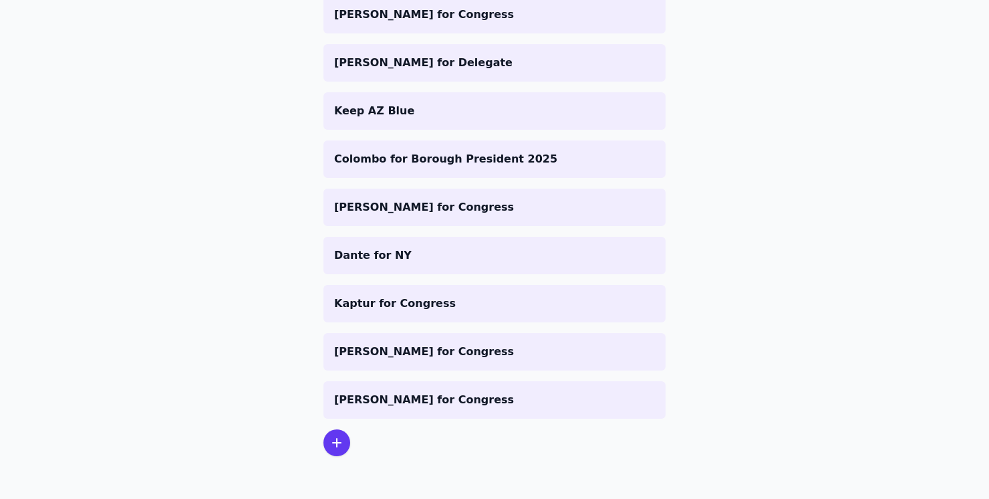
scroll to position [428, 0]
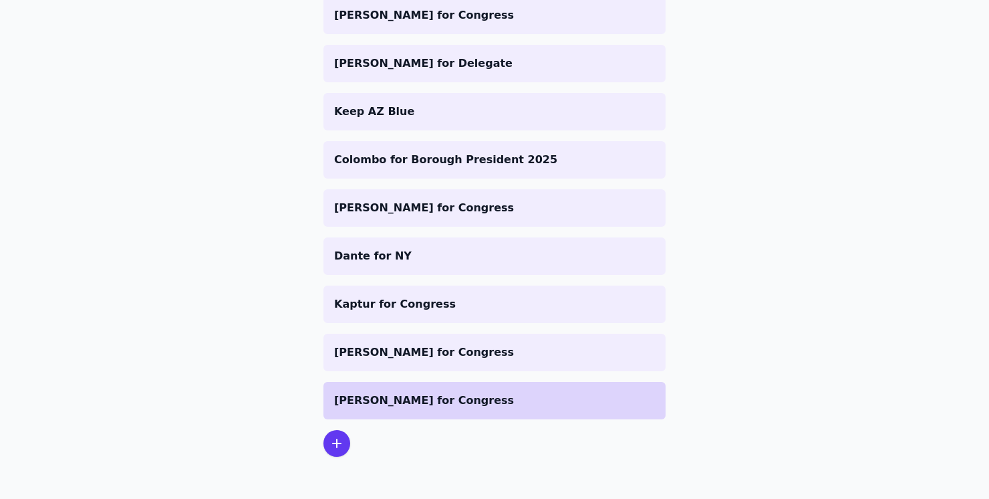
click at [462, 394] on p "[PERSON_NAME] for Congress" at bounding box center [494, 400] width 321 height 16
